Goal: Information Seeking & Learning: Learn about a topic

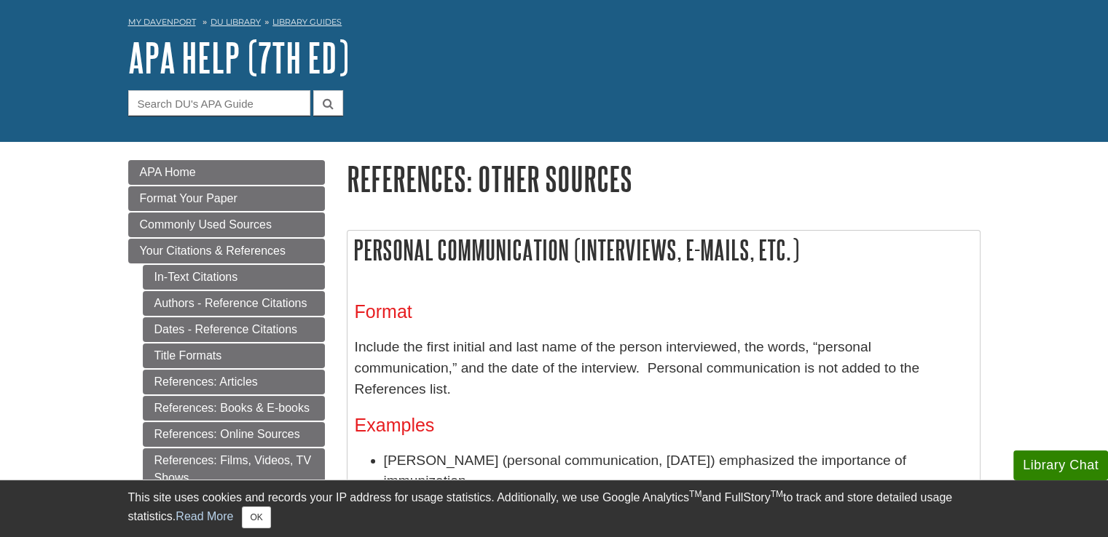
scroll to position [121, 0]
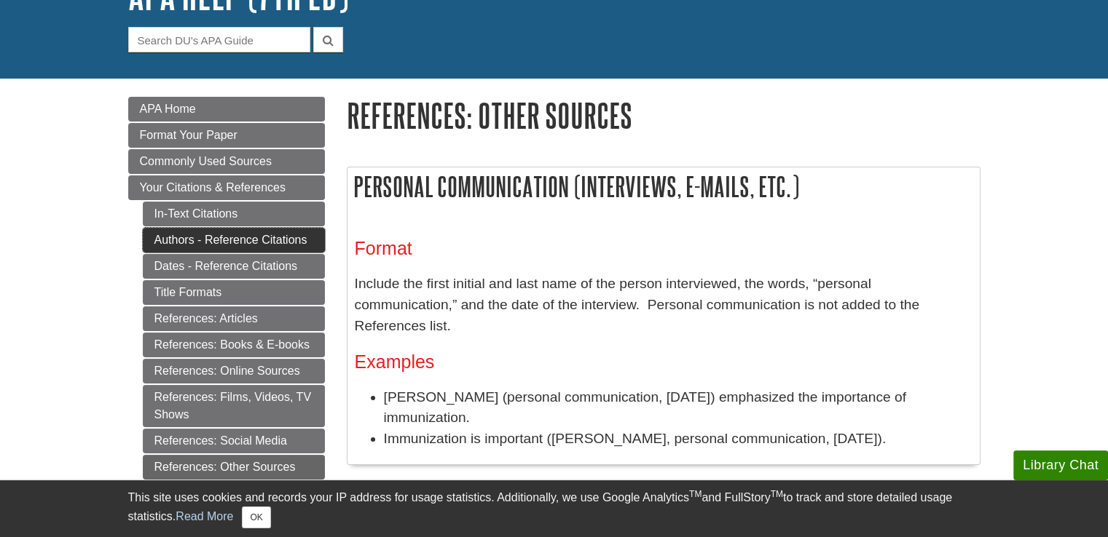
click at [268, 238] on link "Authors - Reference Citations" at bounding box center [234, 240] width 182 height 25
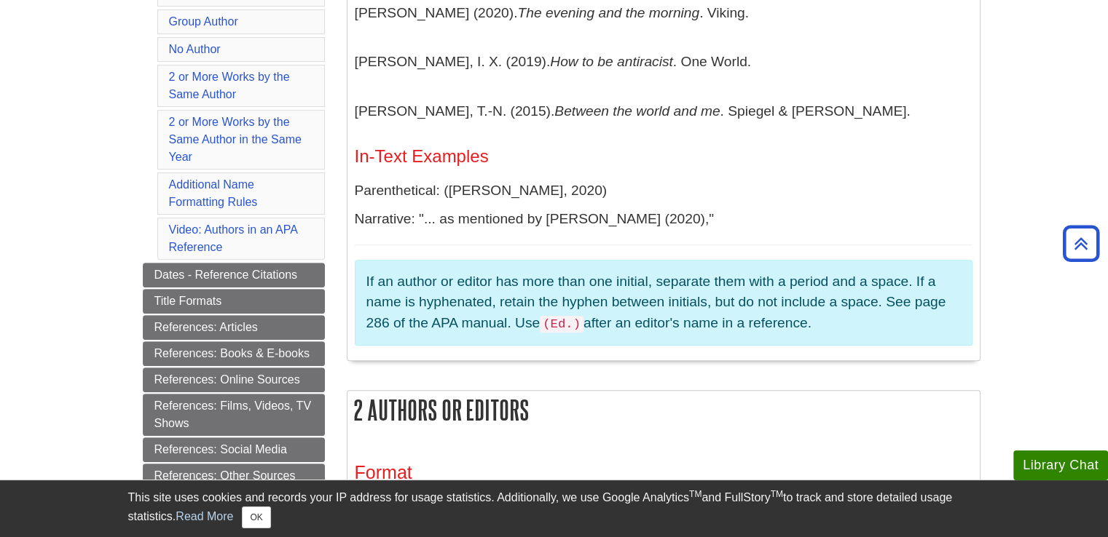
scroll to position [494, 0]
click at [242, 318] on link "References: Articles" at bounding box center [234, 328] width 182 height 25
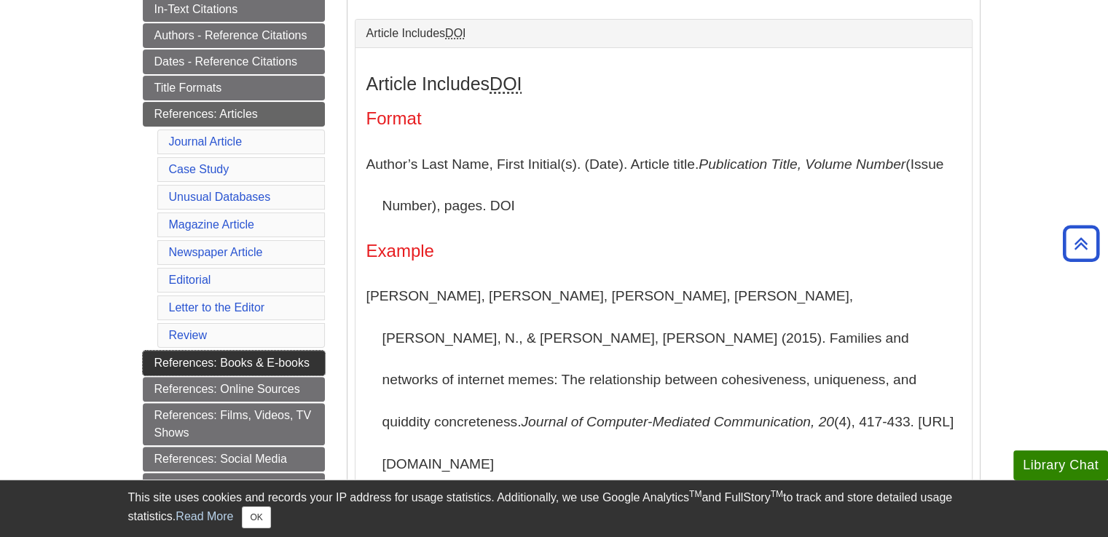
scroll to position [275, 0]
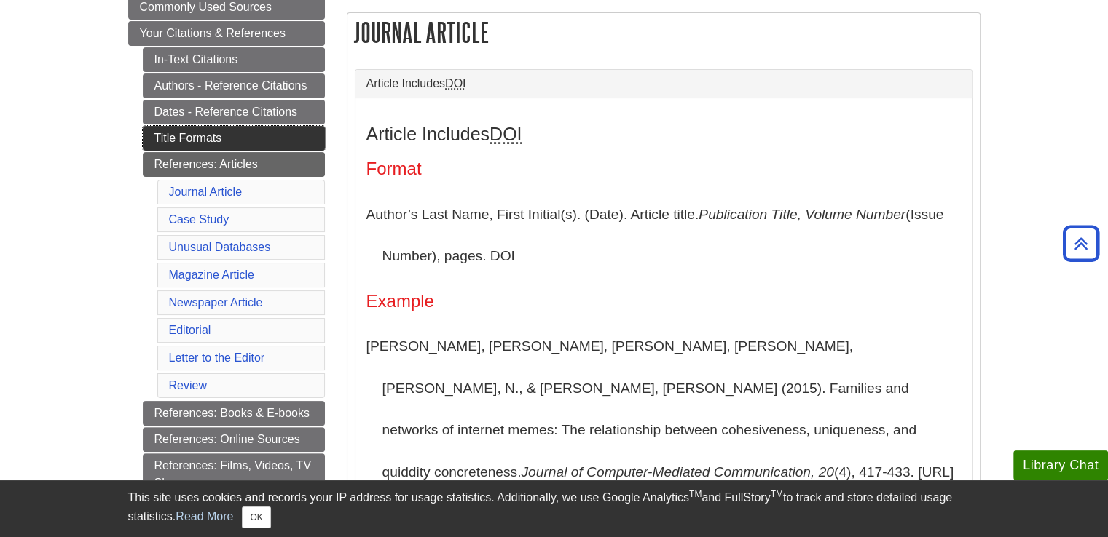
click at [225, 138] on link "Title Formats" at bounding box center [234, 138] width 182 height 25
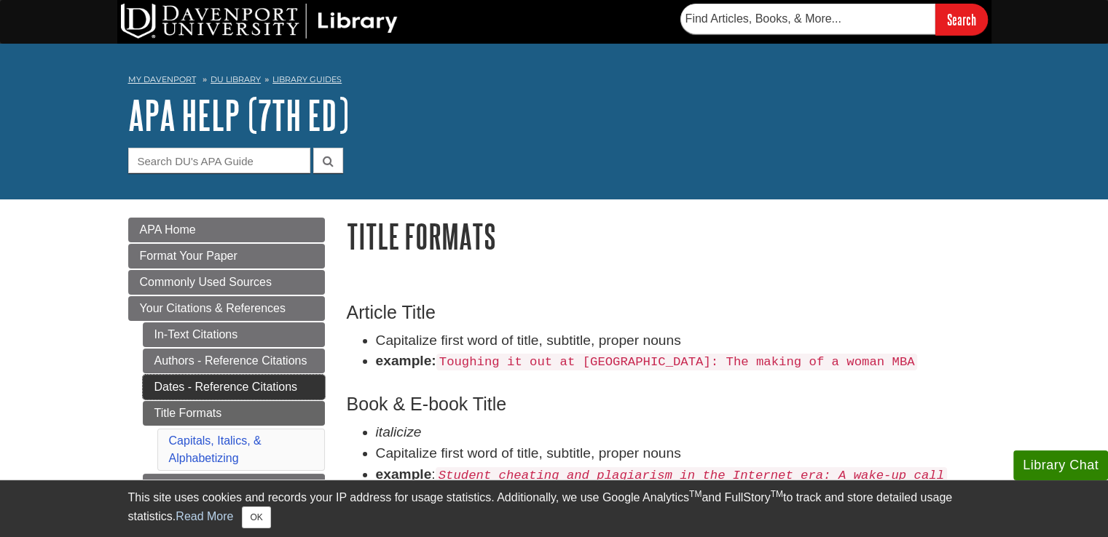
click at [265, 383] on link "Dates - Reference Citations" at bounding box center [234, 387] width 182 height 25
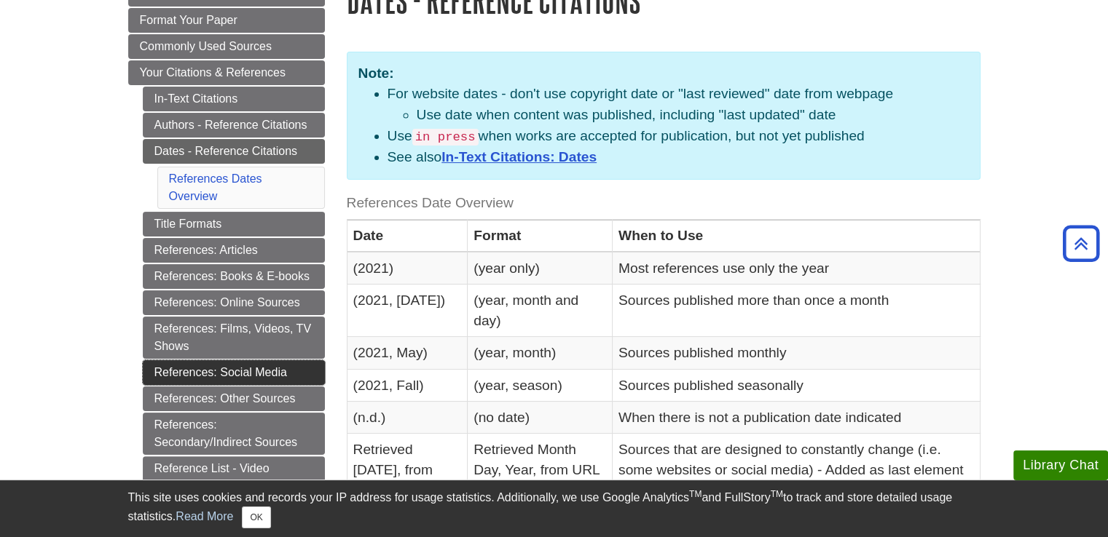
scroll to position [334, 0]
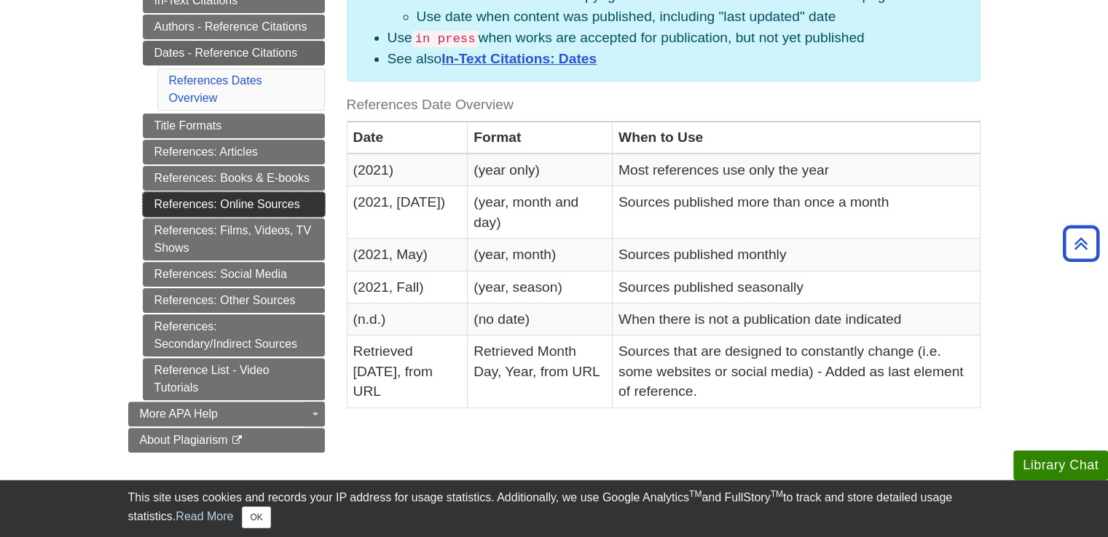
click at [196, 210] on link "References: Online Sources" at bounding box center [234, 204] width 182 height 25
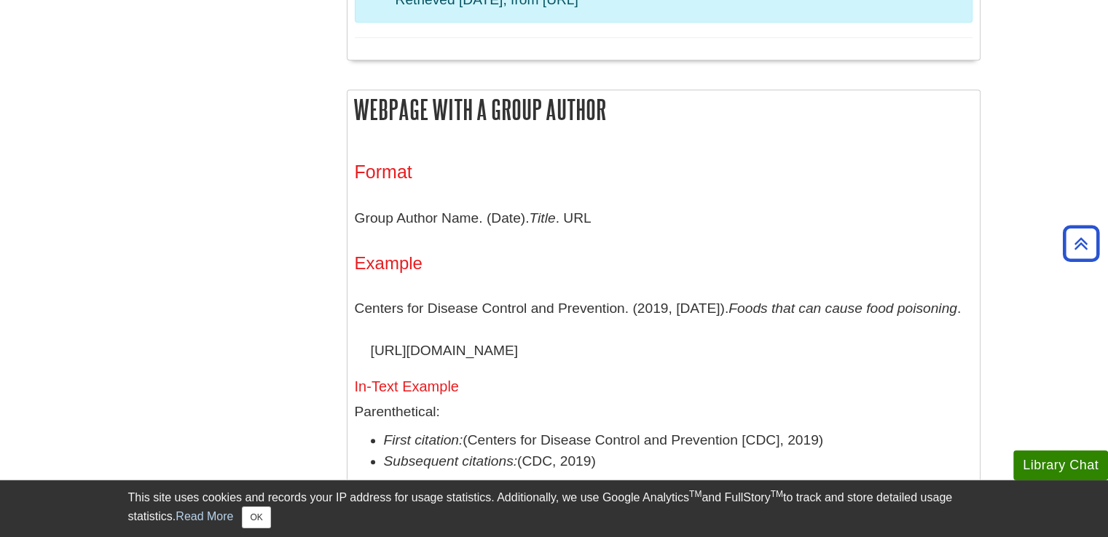
scroll to position [1381, 0]
drag, startPoint x: 742, startPoint y: 157, endPoint x: 631, endPoint y: 141, distance: 112.5
click at [631, 141] on div "Format Group Author Name. (Date). Title . URL Example Centers for Disease Contr…" at bounding box center [663, 375] width 632 height 468
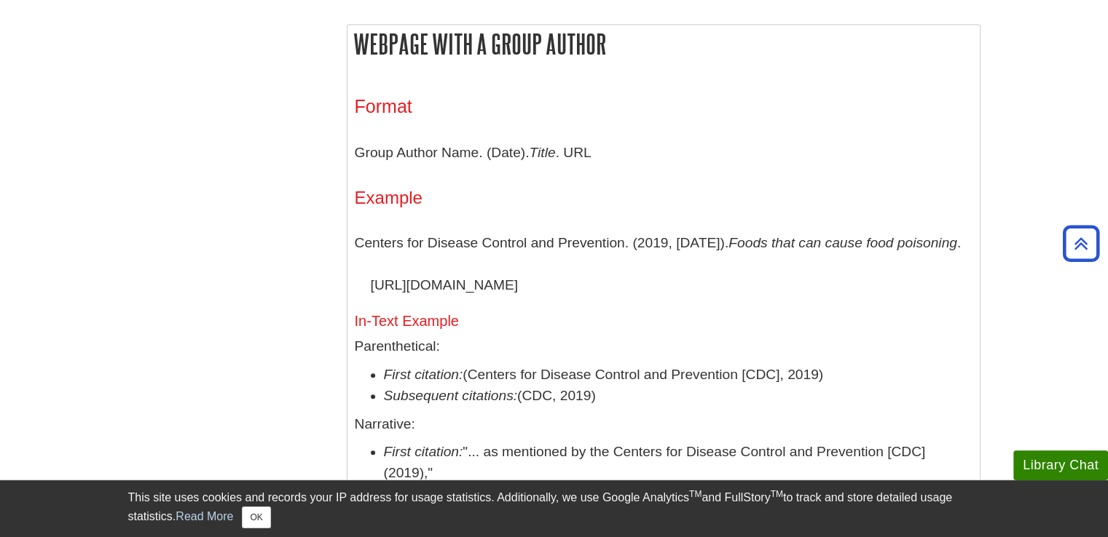
scroll to position [1443, 0]
